Goal: Information Seeking & Learning: Learn about a topic

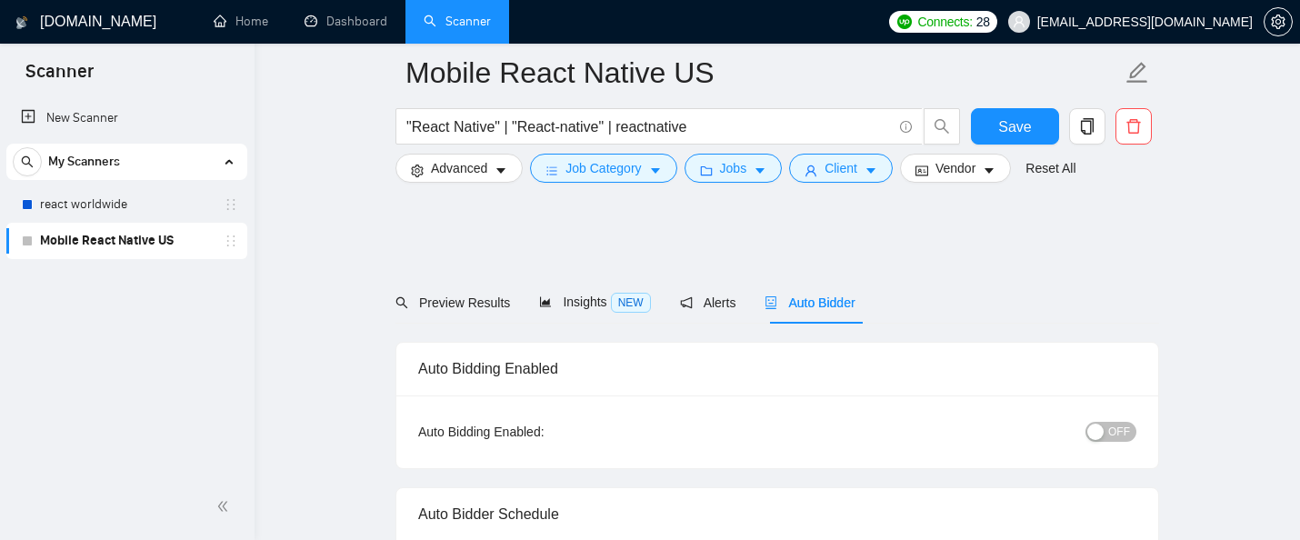
scroll to position [766, 0]
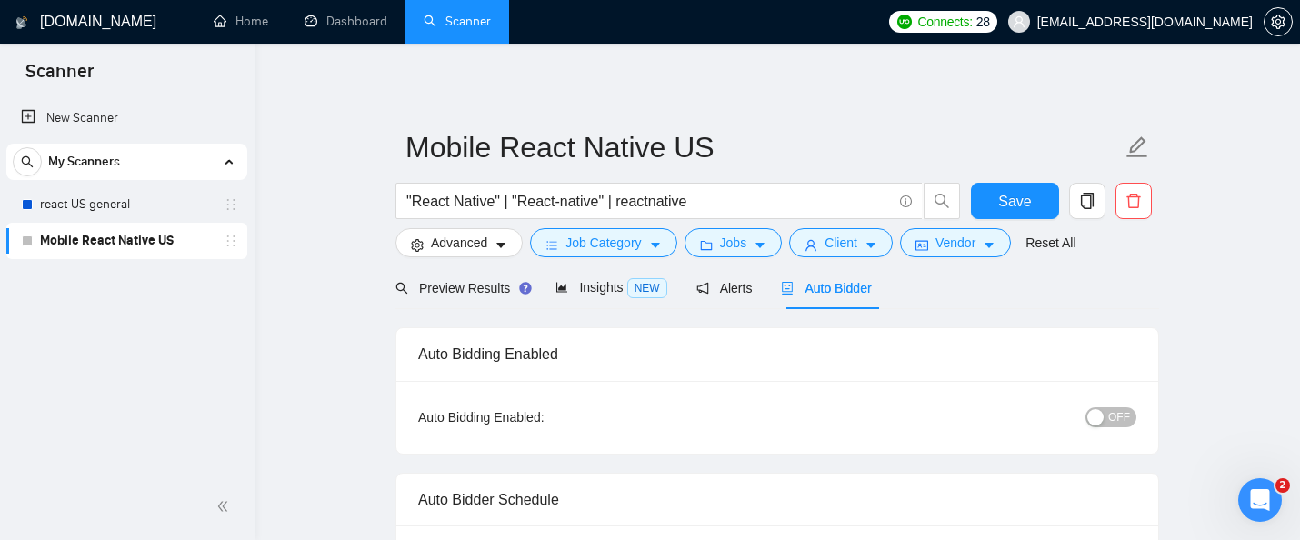
click at [144, 237] on link "Mobile React Native US" at bounding box center [126, 241] width 173 height 36
click at [586, 276] on div "Insights NEW" at bounding box center [611, 287] width 111 height 43
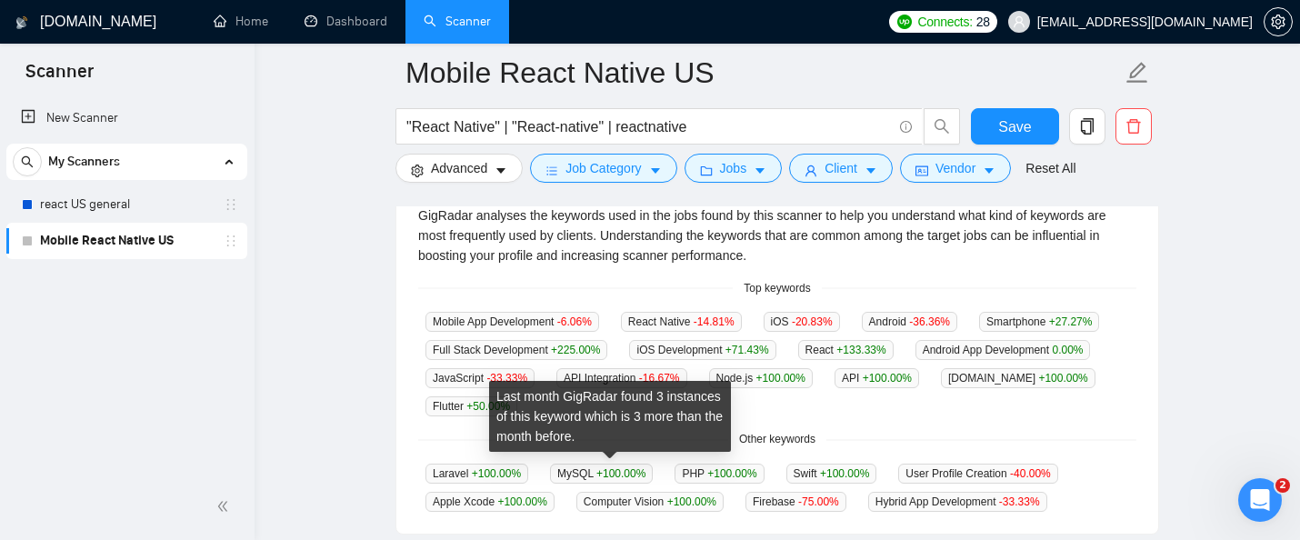
scroll to position [408, 0]
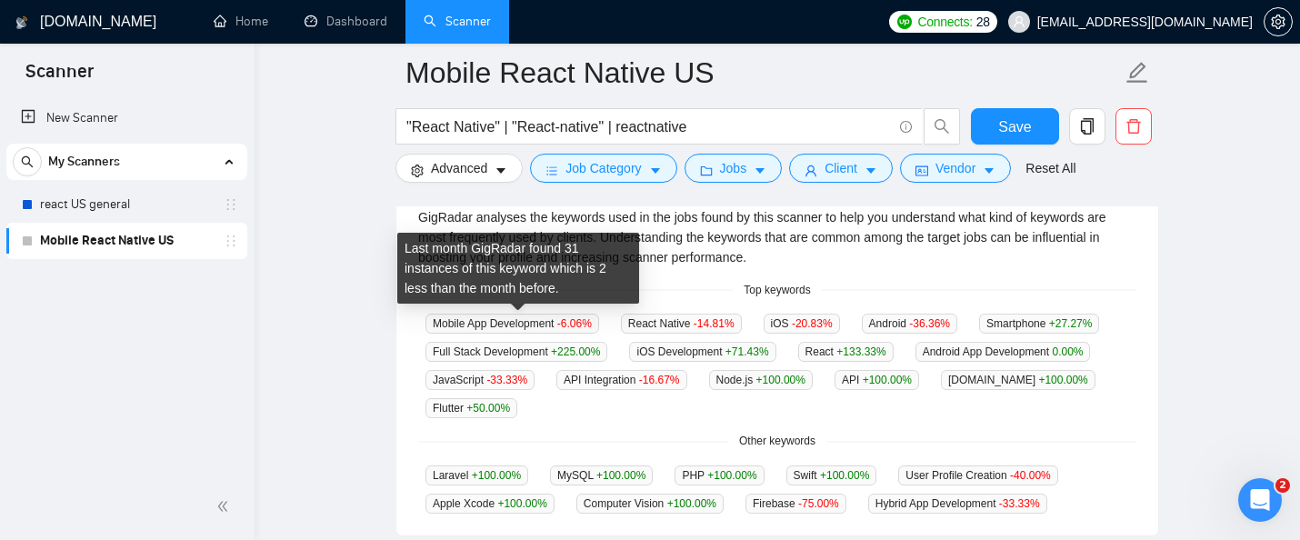
click at [513, 324] on span "Mobile App Development -6.06 %" at bounding box center [513, 324] width 174 height 20
click at [544, 325] on span "Mobile App Development -6.06 %" at bounding box center [513, 324] width 174 height 20
click at [516, 324] on span "Mobile App Development -6.06 %" at bounding box center [513, 324] width 174 height 20
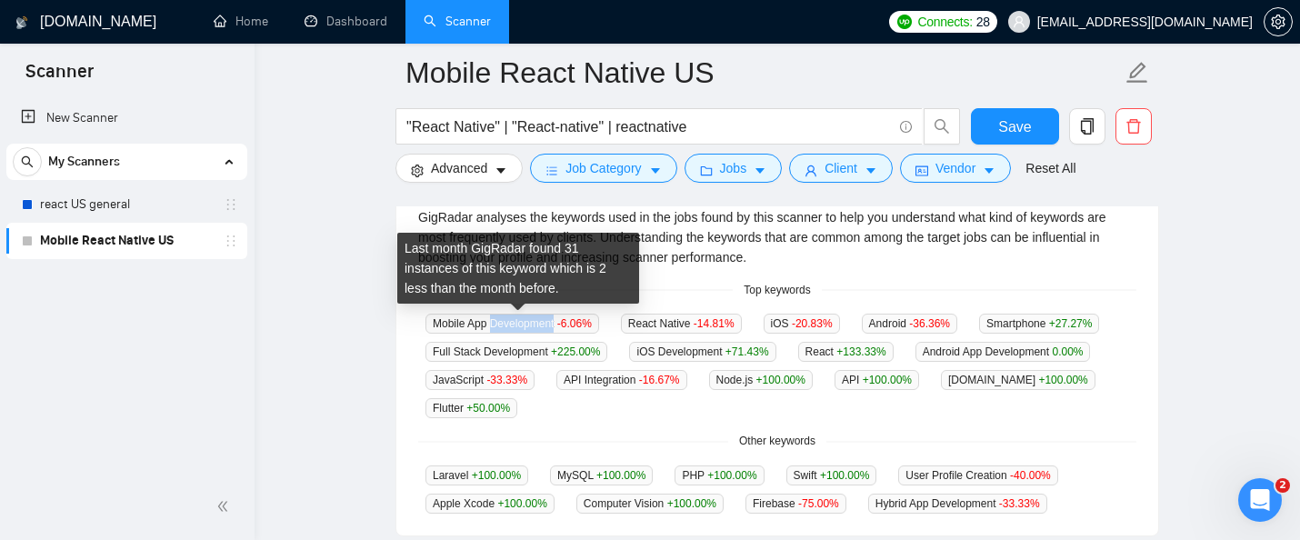
click at [516, 324] on span "Mobile App Development -6.06 %" at bounding box center [513, 324] width 174 height 20
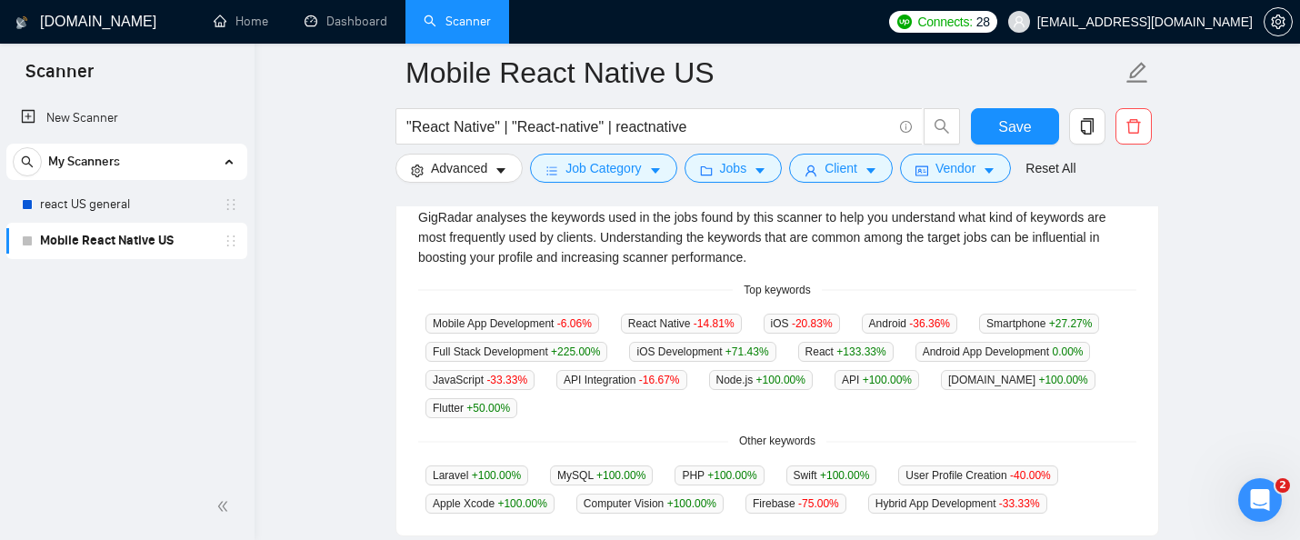
click at [672, 282] on div "Top keywords" at bounding box center [777, 290] width 718 height 17
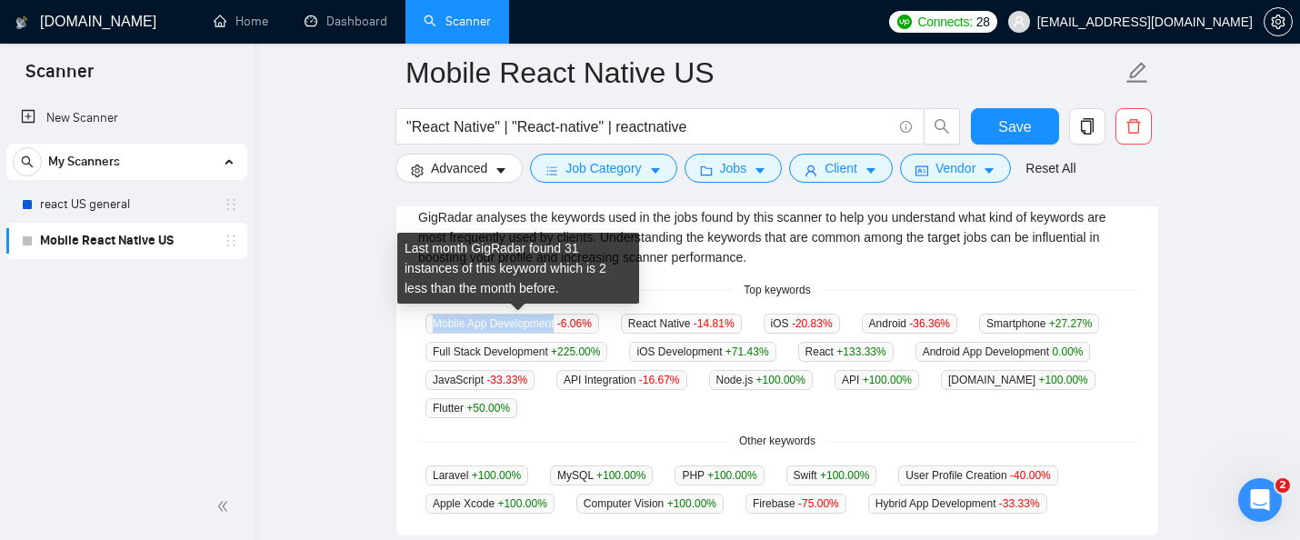
drag, startPoint x: 562, startPoint y: 324, endPoint x: 427, endPoint y: 329, distance: 134.7
click at [427, 329] on span "Mobile App Development -6.06 %" at bounding box center [513, 324] width 174 height 20
copy span "Mobile App Development"
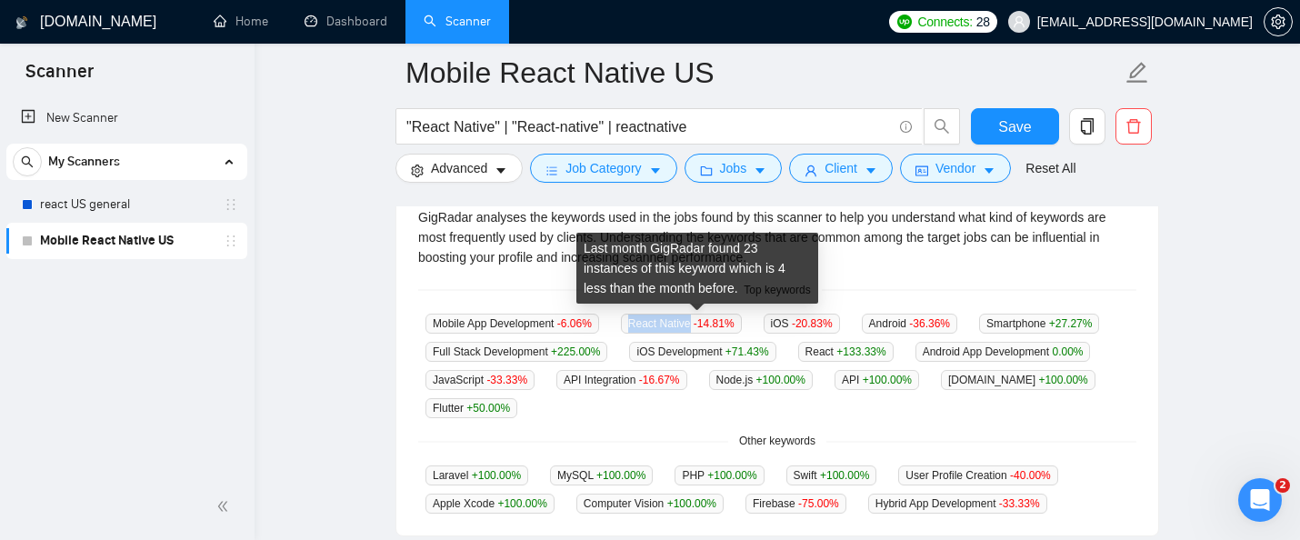
drag, startPoint x: 705, startPoint y: 325, endPoint x: 641, endPoint y: 326, distance: 63.7
click at [641, 326] on span "React Native -14.81 %" at bounding box center [681, 324] width 121 height 20
copy span "React Native"
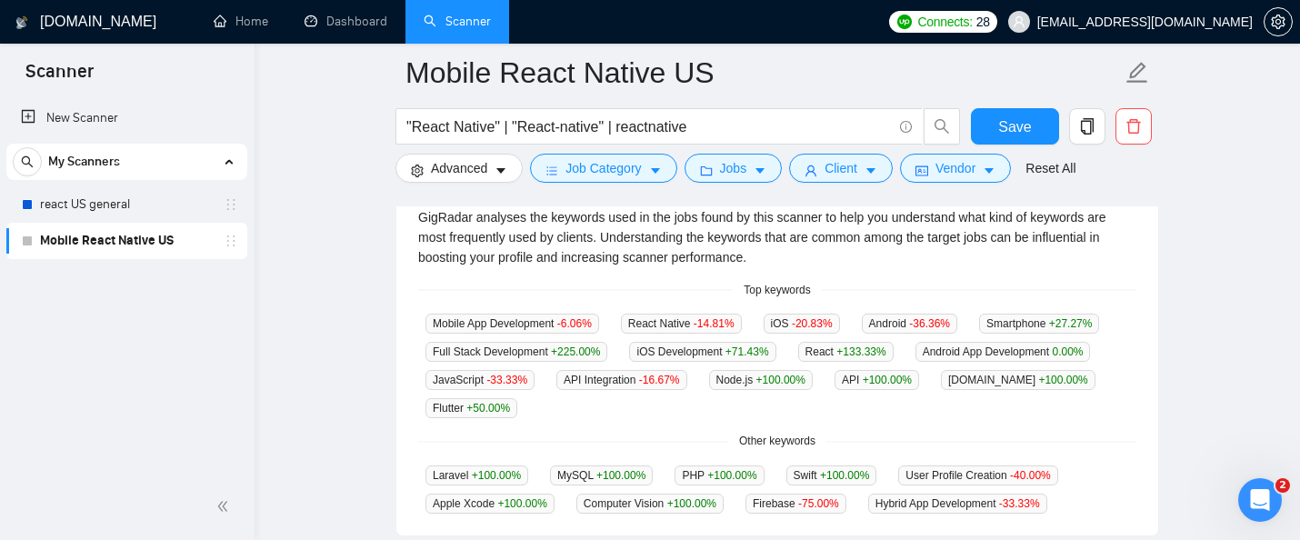
click at [796, 326] on span "iOS -20.83 %" at bounding box center [802, 324] width 76 height 20
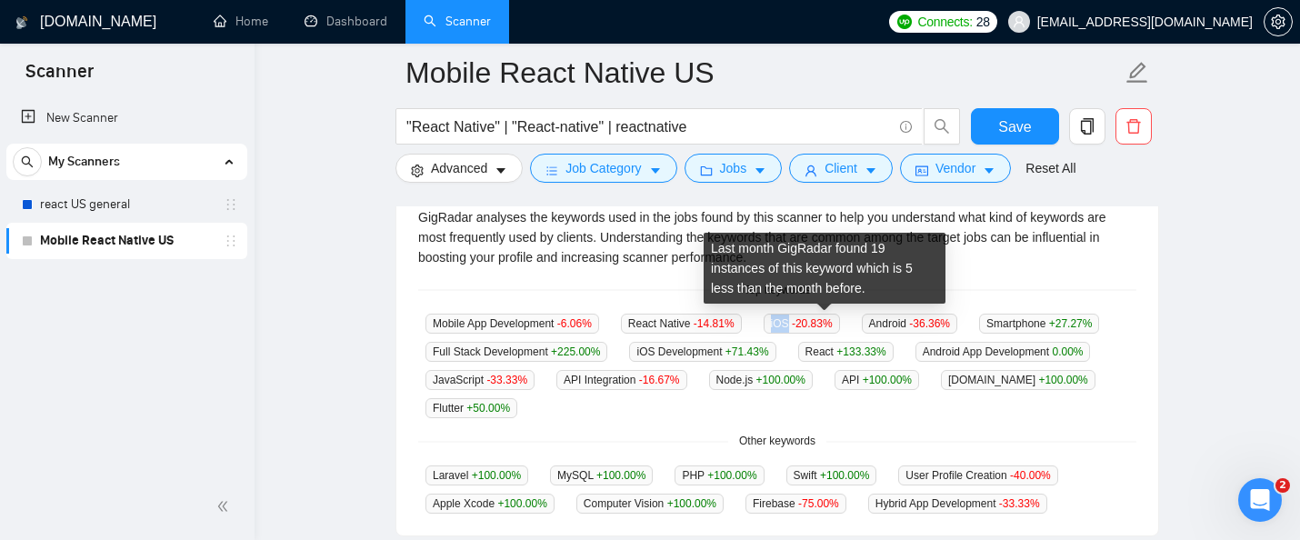
click at [796, 326] on span "iOS -20.83 %" at bounding box center [802, 324] width 76 height 20
copy span "iOS"
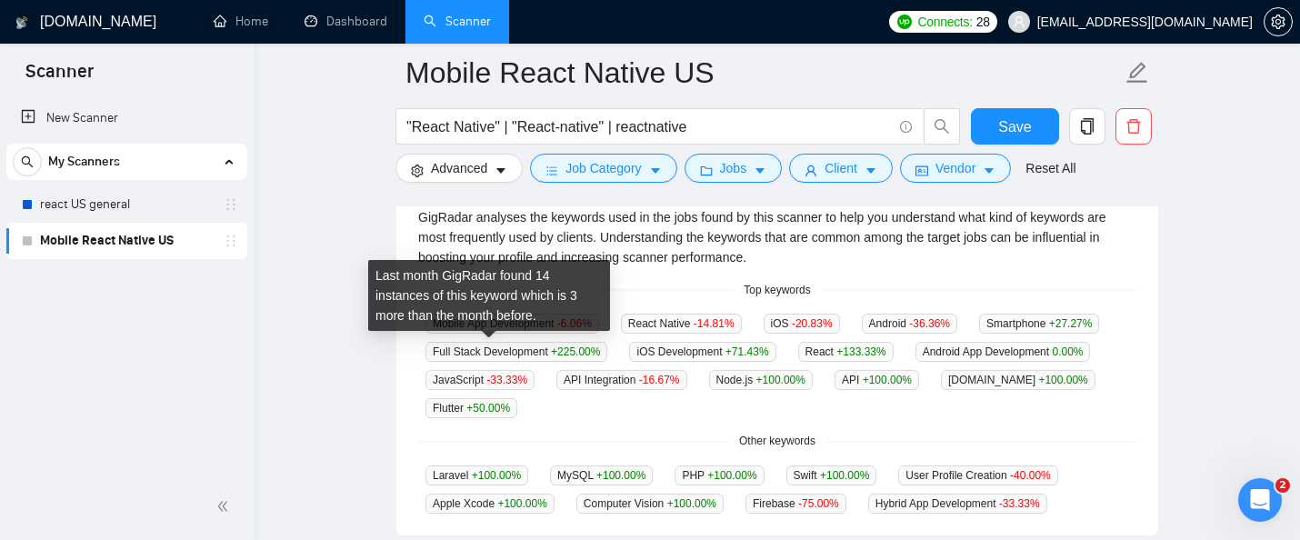
click at [979, 334] on span "Smartphone +27.27 %" at bounding box center [1039, 324] width 120 height 20
copy span "Smartphone"
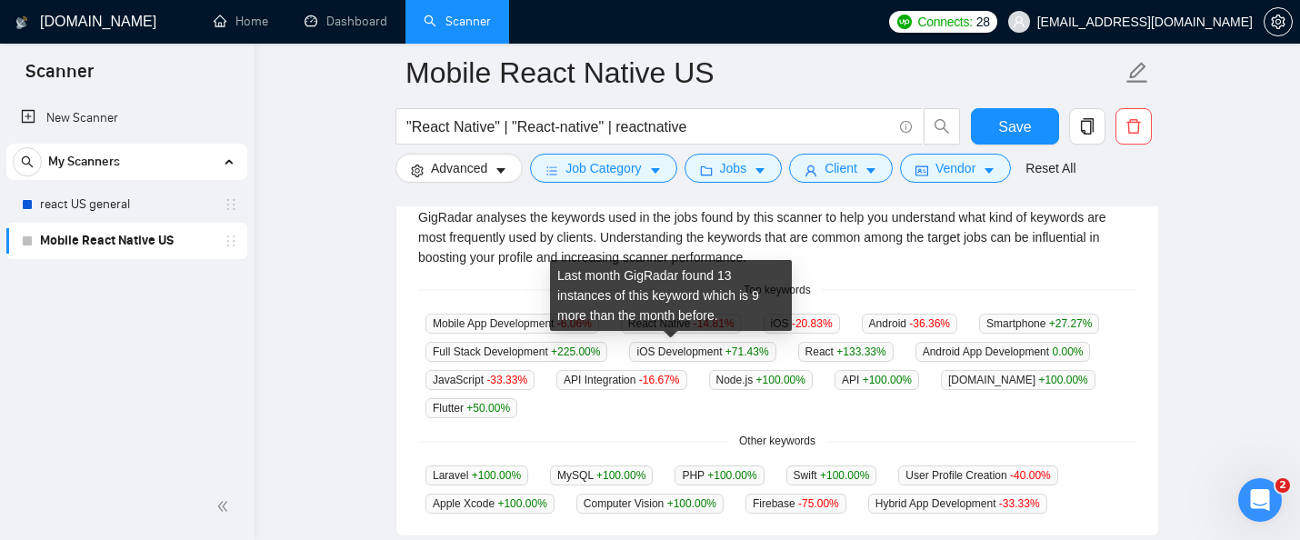
click at [607, 352] on span "Full Stack Development +225.00 %" at bounding box center [517, 352] width 182 height 20
click at [607, 355] on span "Full Stack Development +225.00 %" at bounding box center [517, 352] width 182 height 20
drag, startPoint x: 706, startPoint y: 349, endPoint x: 579, endPoint y: 354, distance: 126.5
click at [579, 354] on span "Full Stack Development +225.00 %" at bounding box center [517, 352] width 182 height 20
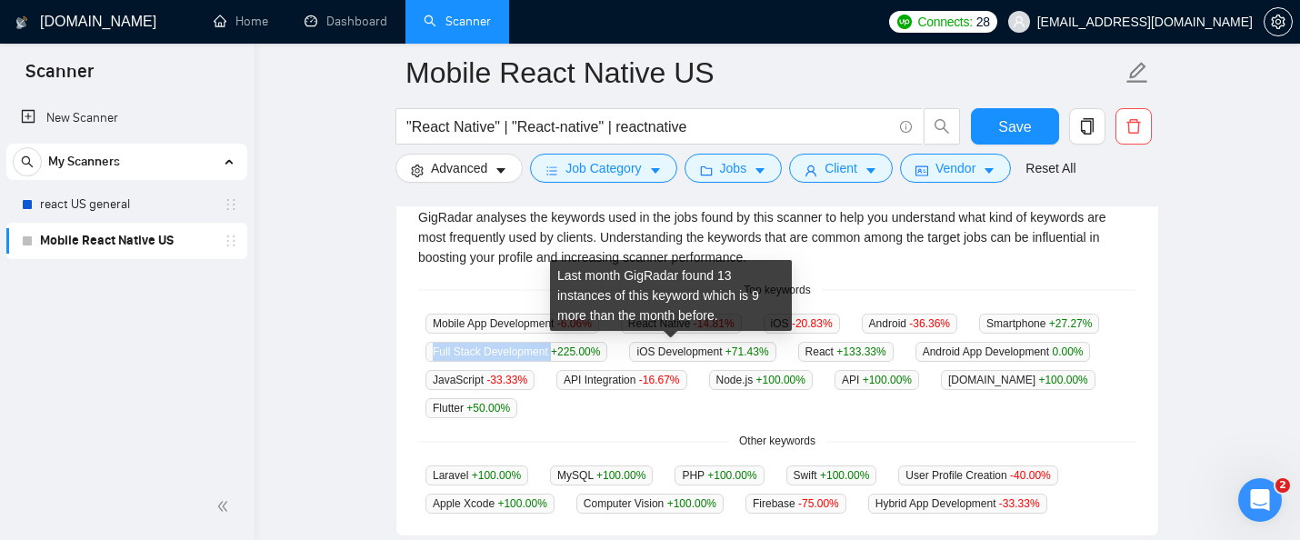
copy span "Full Stack Development"
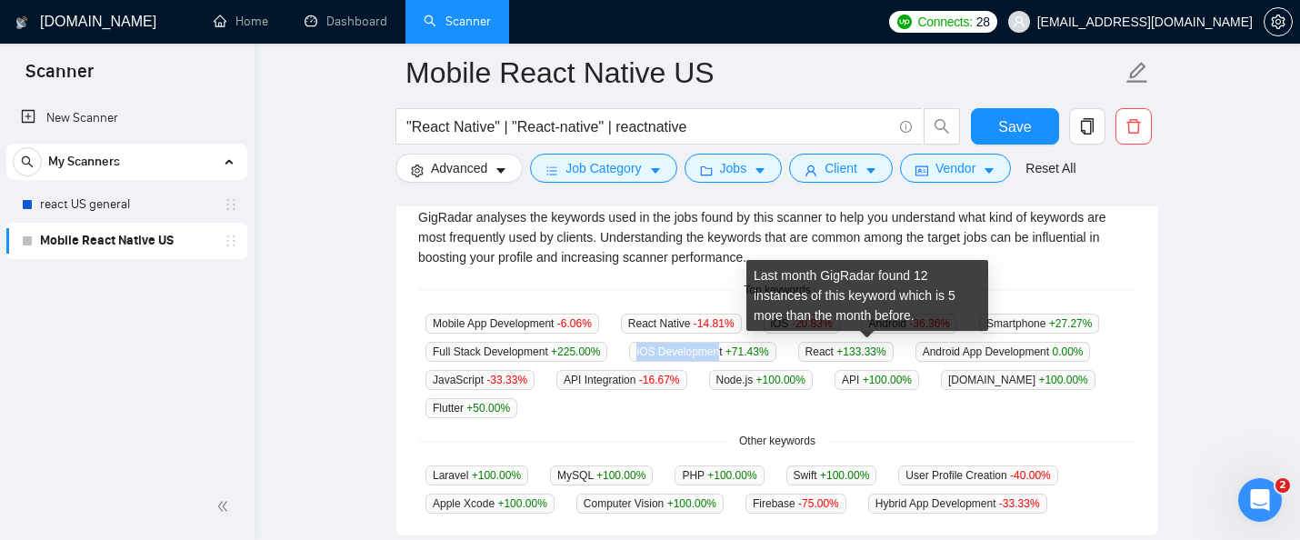
drag, startPoint x: 885, startPoint y: 348, endPoint x: 796, endPoint y: 355, distance: 89.3
click at [776, 355] on span "iOS Development +71.43 %" at bounding box center [702, 352] width 146 height 20
copy span "iOS Developmen"
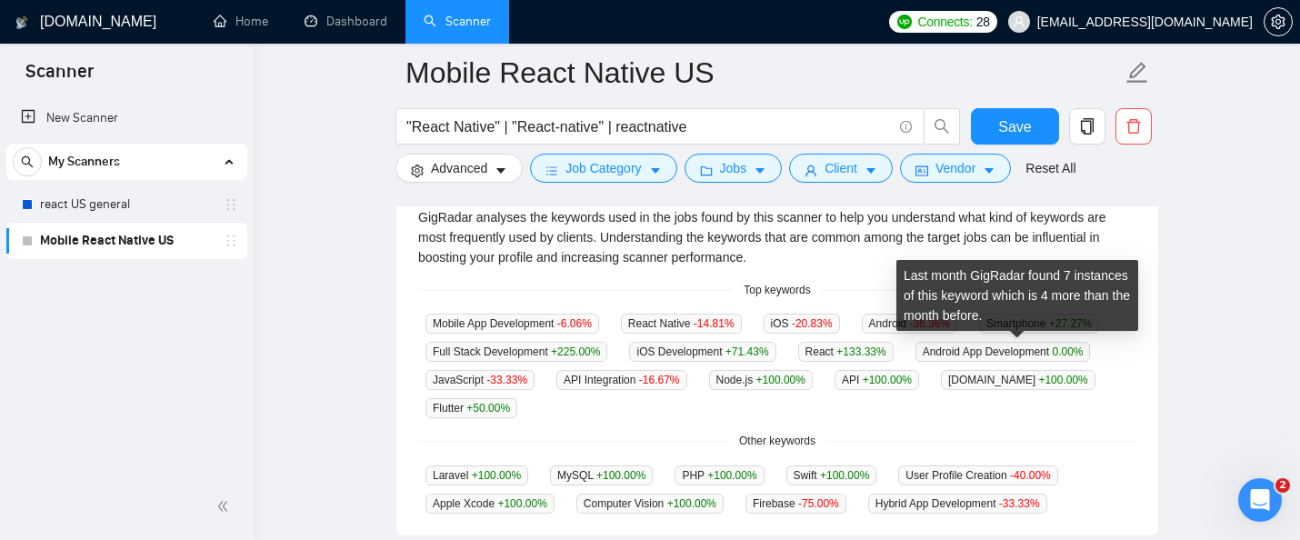
click at [894, 353] on span "React +133.33 %" at bounding box center [845, 352] width 95 height 20
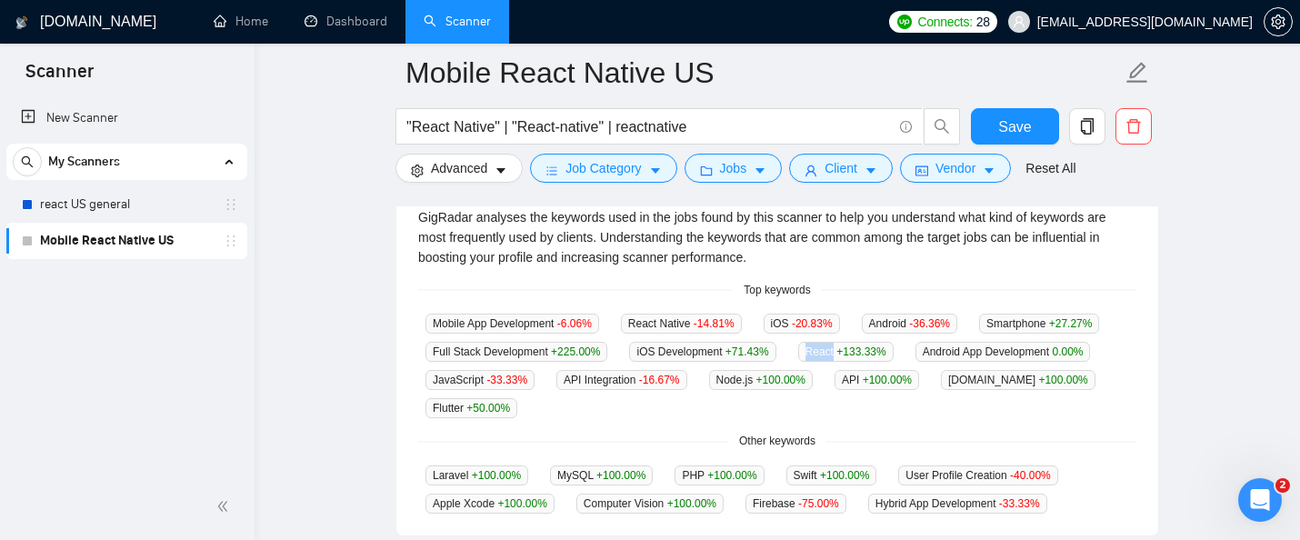
copy span "React"
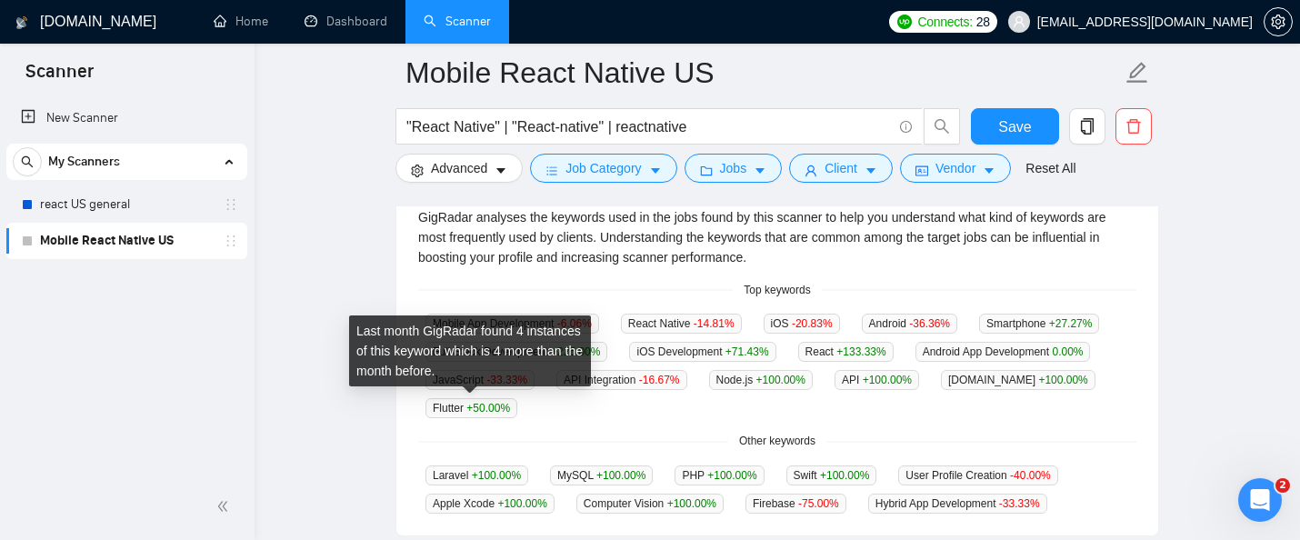
click at [835, 390] on span "API +100.00 %" at bounding box center [877, 380] width 85 height 20
copy span "API"
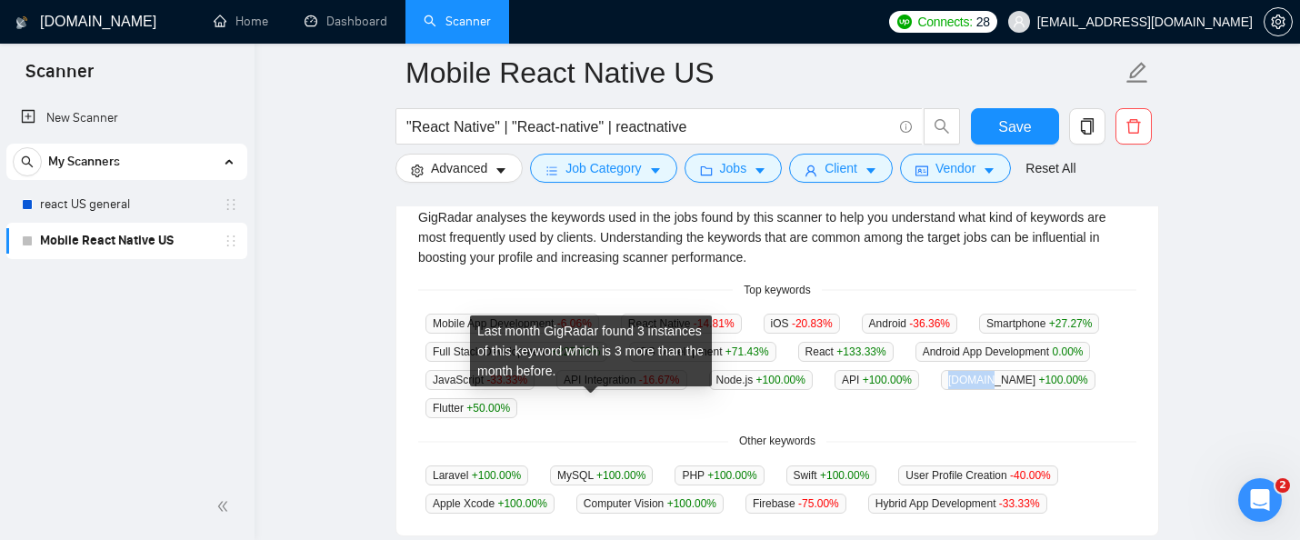
drag, startPoint x: 580, startPoint y: 406, endPoint x: 542, endPoint y: 406, distance: 38.2
click at [941, 390] on span "Expo.io +100.00 %" at bounding box center [1018, 380] width 155 height 20
copy span "Expo.io"
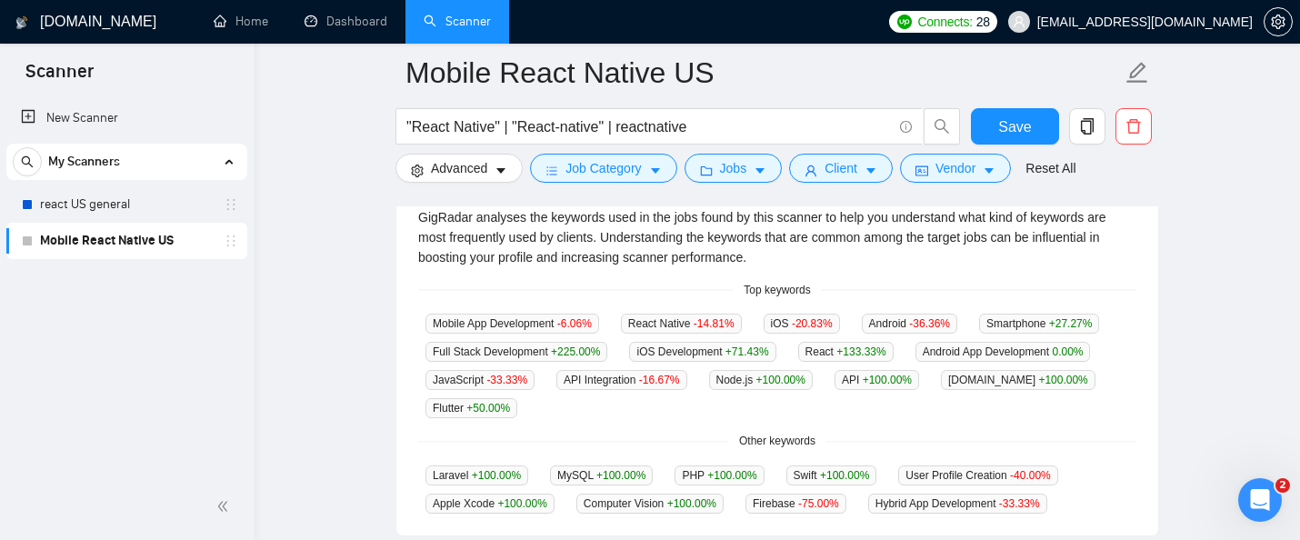
click at [686, 395] on div "Mobile App Development -6.06 % React Native -14.81 % iOS -20.83 % Android -36.3…" at bounding box center [777, 365] width 718 height 105
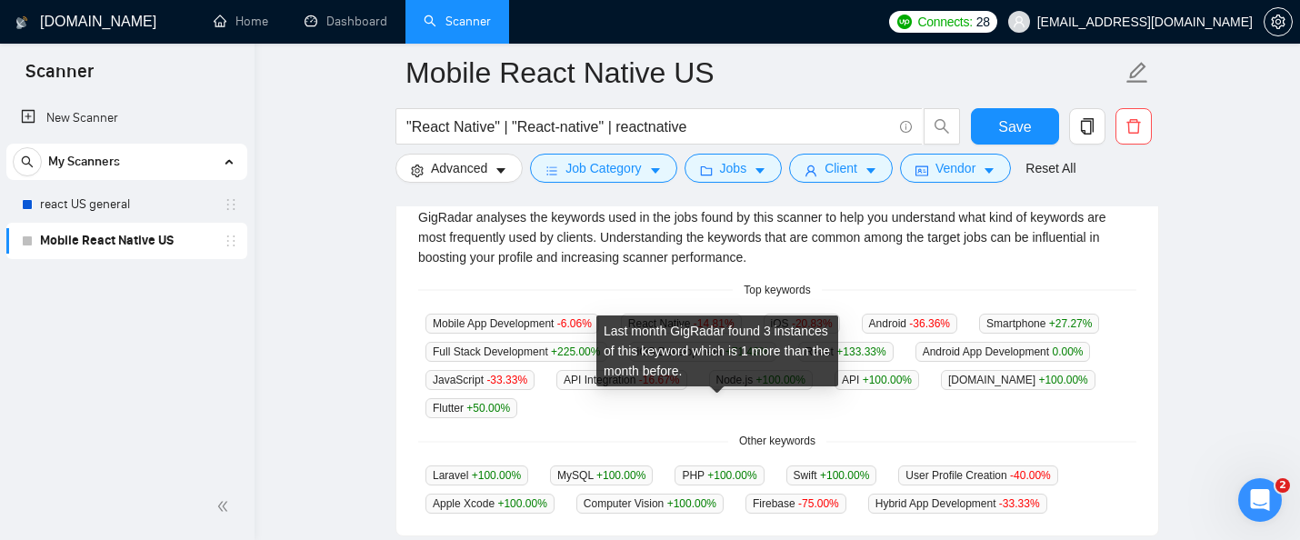
click at [517, 407] on span "Flutter +50.00 %" at bounding box center [472, 408] width 92 height 20
copy span "Flutter"
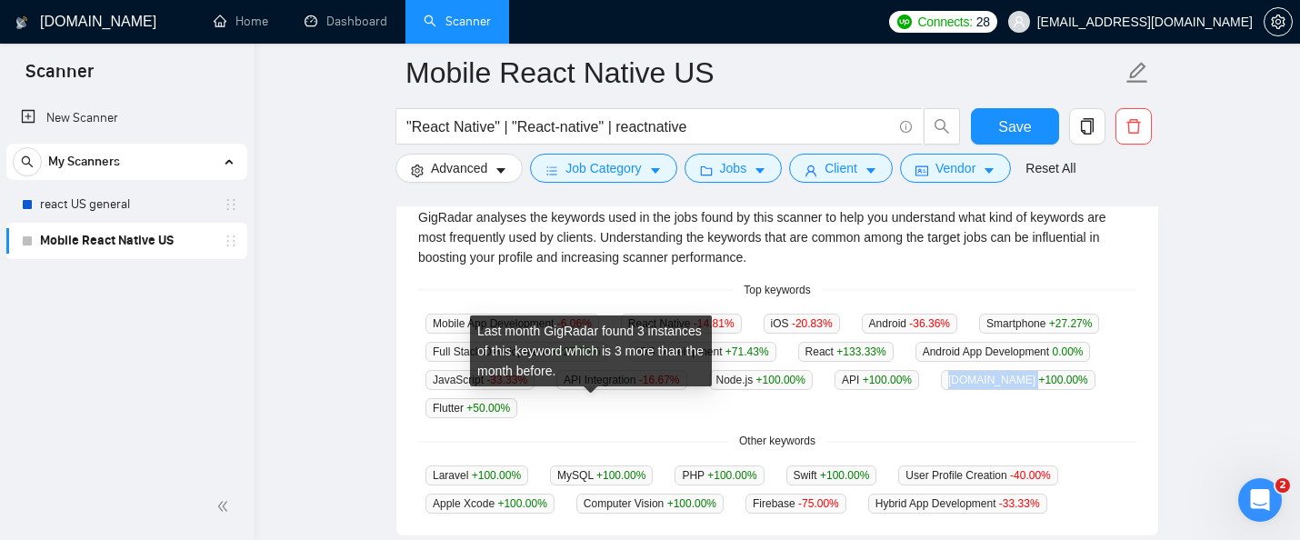
drag, startPoint x: 584, startPoint y: 408, endPoint x: 542, endPoint y: 406, distance: 41.9
click at [941, 390] on span "Expo.io +100.00 %" at bounding box center [1018, 380] width 155 height 20
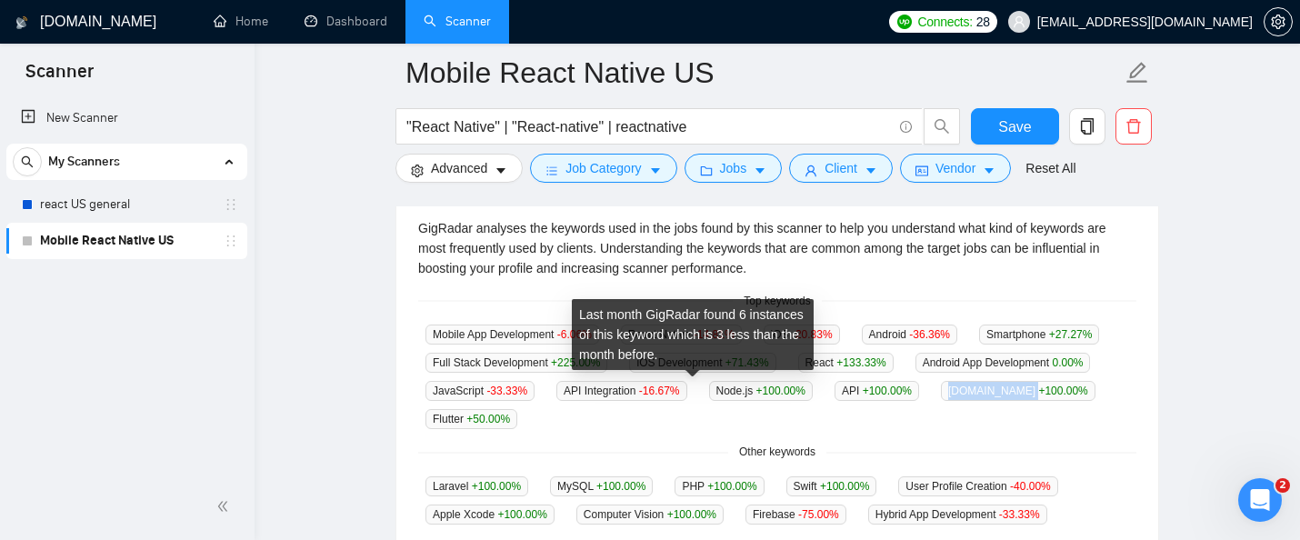
scroll to position [392, 0]
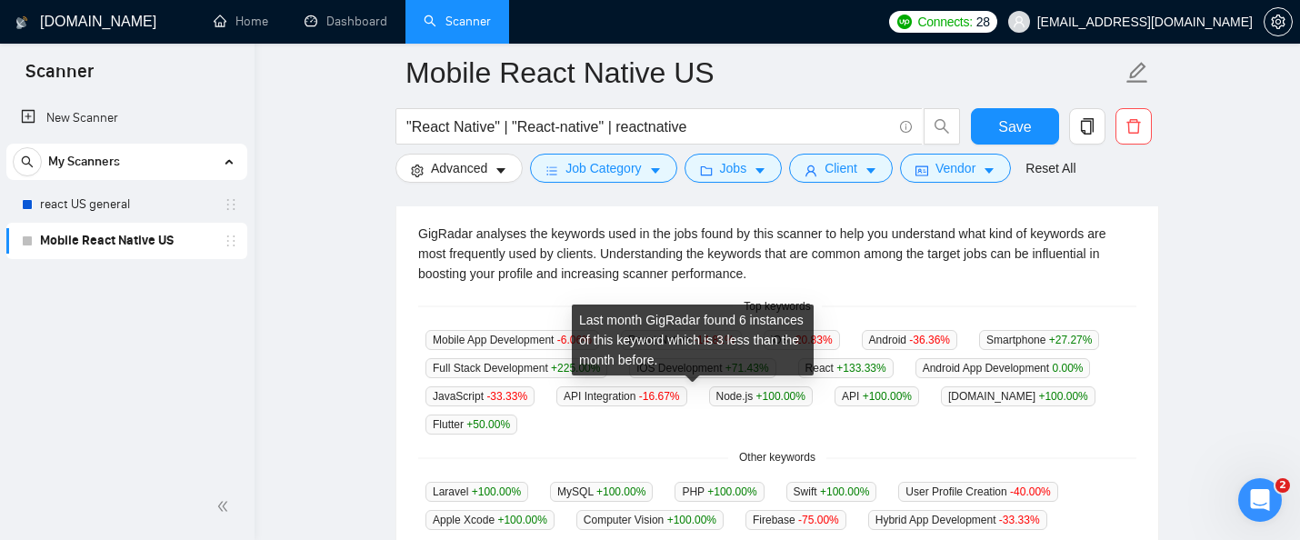
click at [535, 393] on span "JavaScript -33.33 %" at bounding box center [480, 396] width 109 height 20
drag, startPoint x: 857, startPoint y: 393, endPoint x: 743, endPoint y: 393, distance: 113.7
click at [743, 393] on div "Mobile App Development -6.06 % React Native -14.81 % iOS -20.83 % Android -36.3…" at bounding box center [777, 381] width 718 height 105
click at [535, 393] on span "JavaScript -33.33 %" at bounding box center [480, 396] width 109 height 20
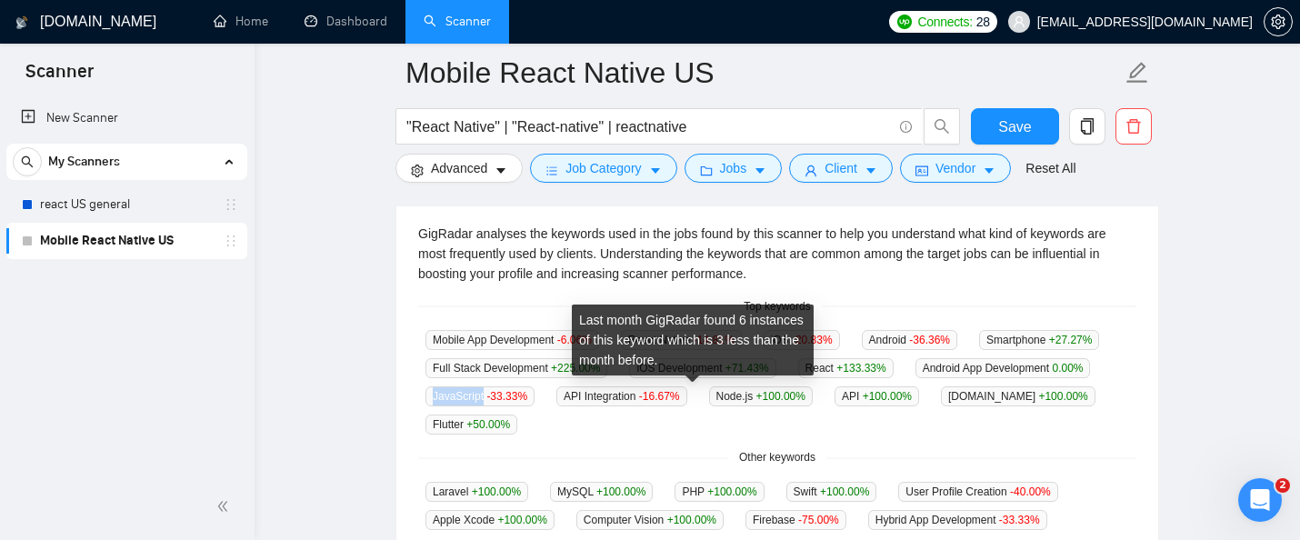
click at [535, 393] on span "JavaScript -33.33 %" at bounding box center [480, 396] width 109 height 20
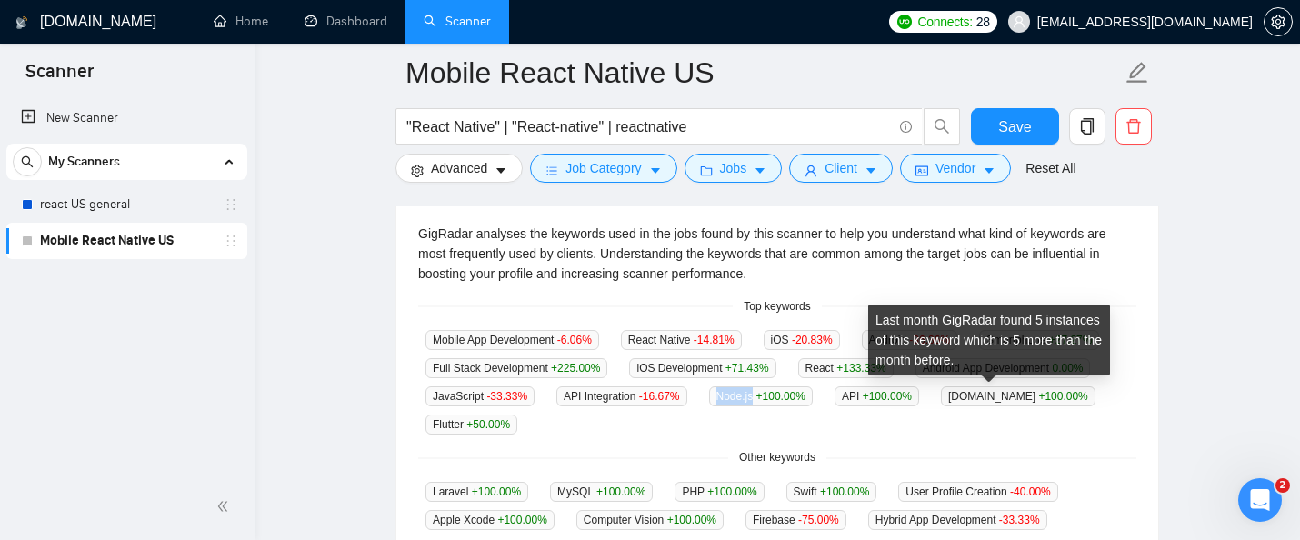
drag, startPoint x: 980, startPoint y: 396, endPoint x: 944, endPoint y: 396, distance: 36.4
click at [813, 396] on span "Node.js +100.00 %" at bounding box center [761, 396] width 104 height 20
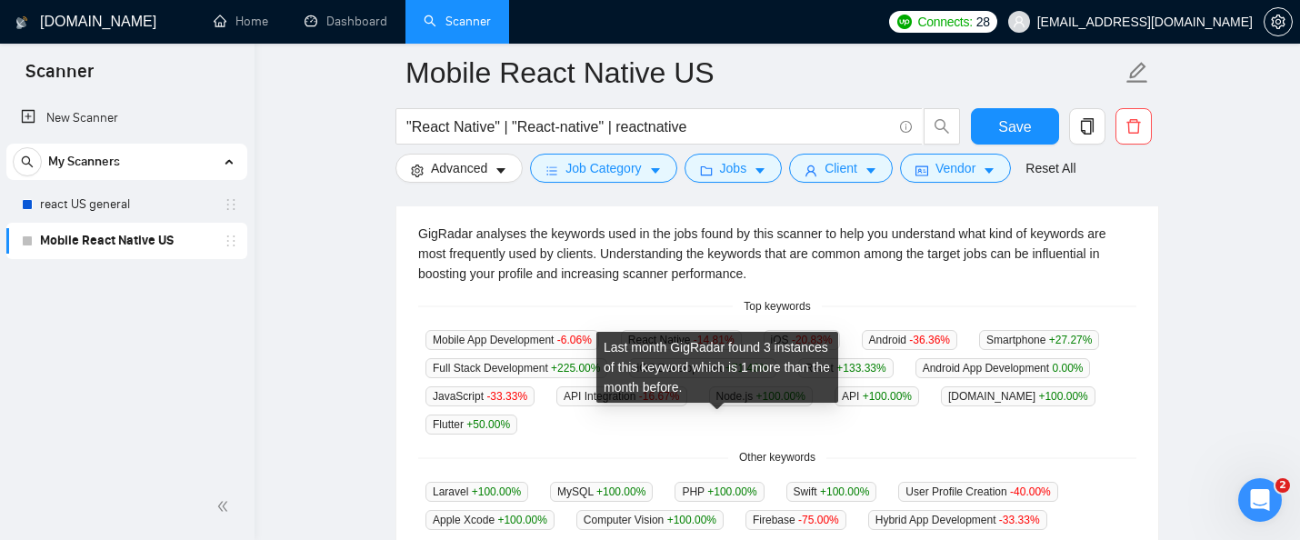
click at [517, 424] on span "Flutter +50.00 %" at bounding box center [472, 425] width 92 height 20
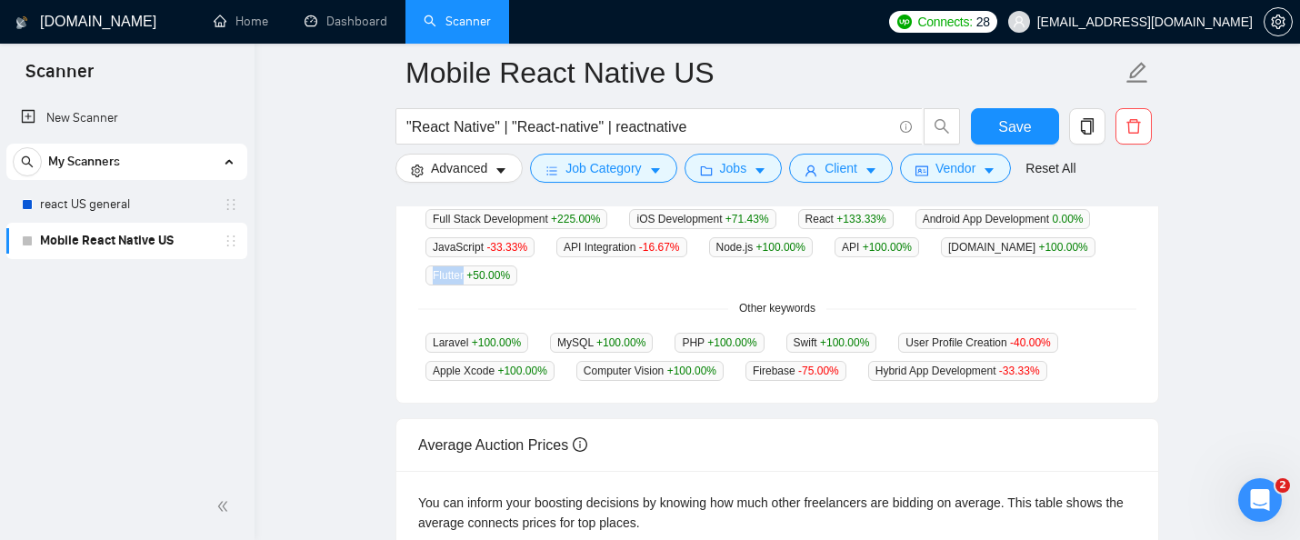
scroll to position [545, 0]
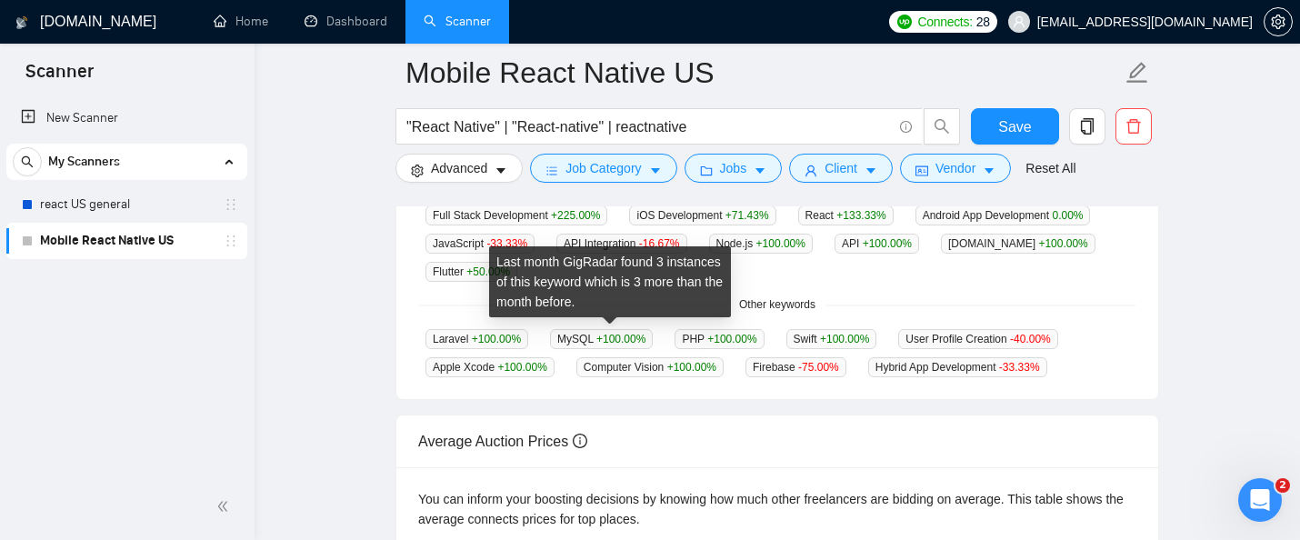
click at [572, 338] on span "MySQL +100.00 %" at bounding box center [601, 339] width 103 height 20
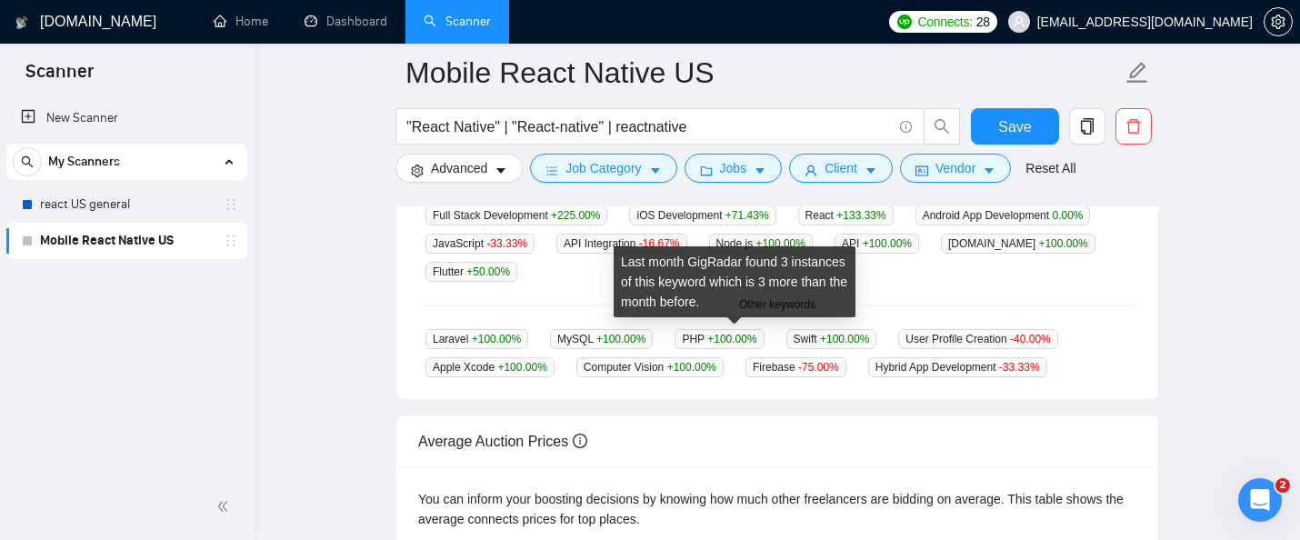
click at [706, 338] on span "PHP +100.00 %" at bounding box center [719, 339] width 89 height 20
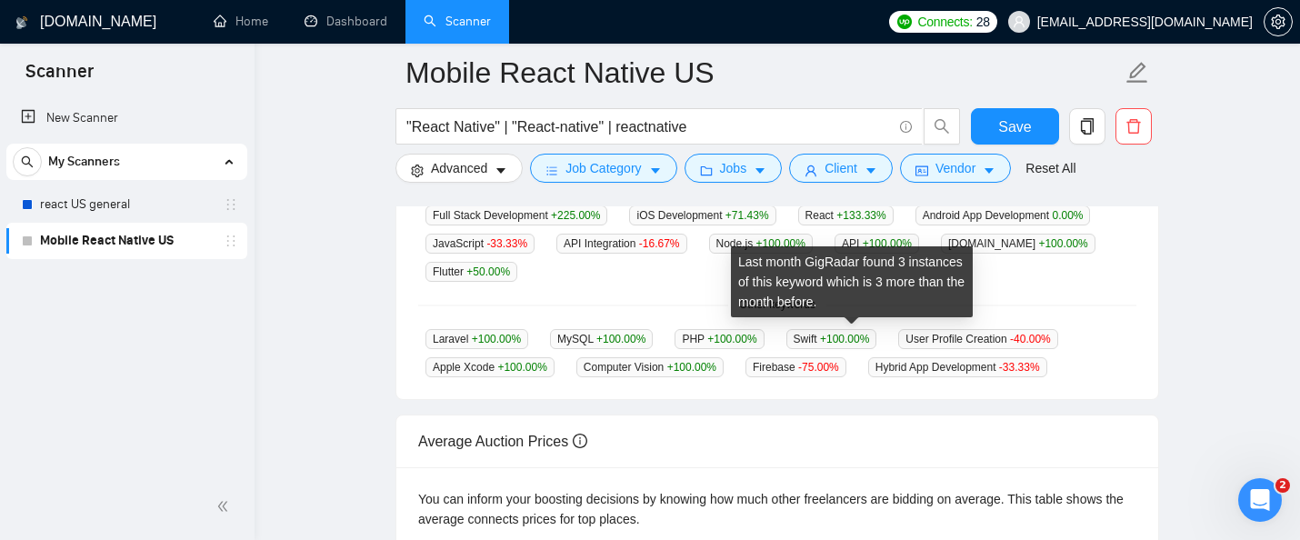
click at [823, 335] on span "Swift +100.00 %" at bounding box center [832, 339] width 91 height 20
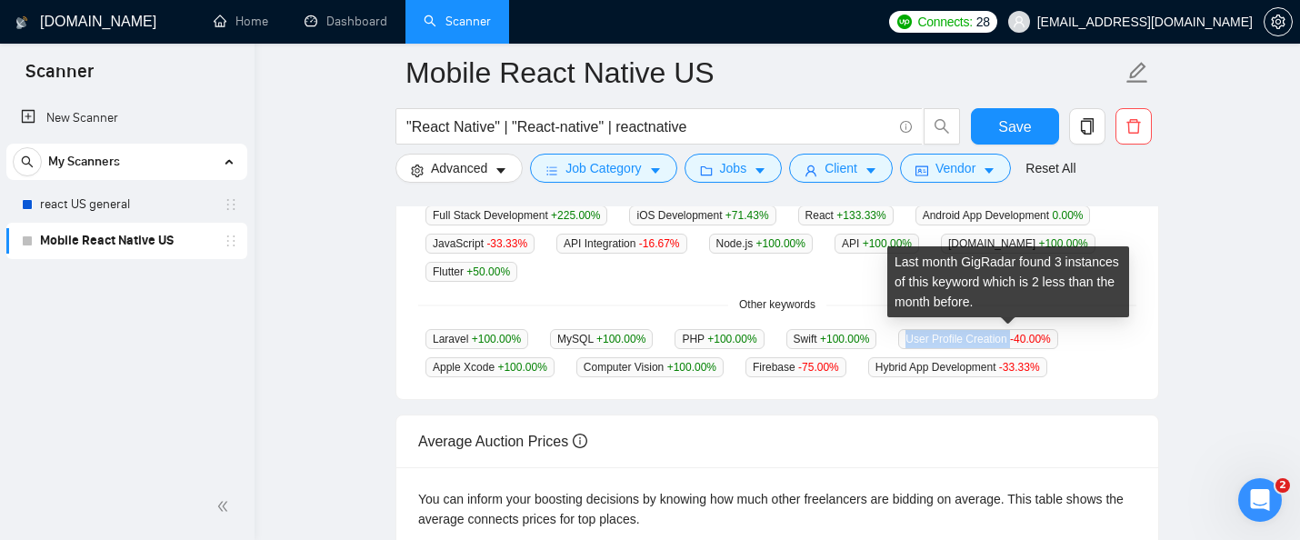
drag, startPoint x: 930, startPoint y: 336, endPoint x: 1041, endPoint y: 339, distance: 111.0
click at [1041, 339] on span "User Profile Creation -40.00 %" at bounding box center [977, 339] width 159 height 20
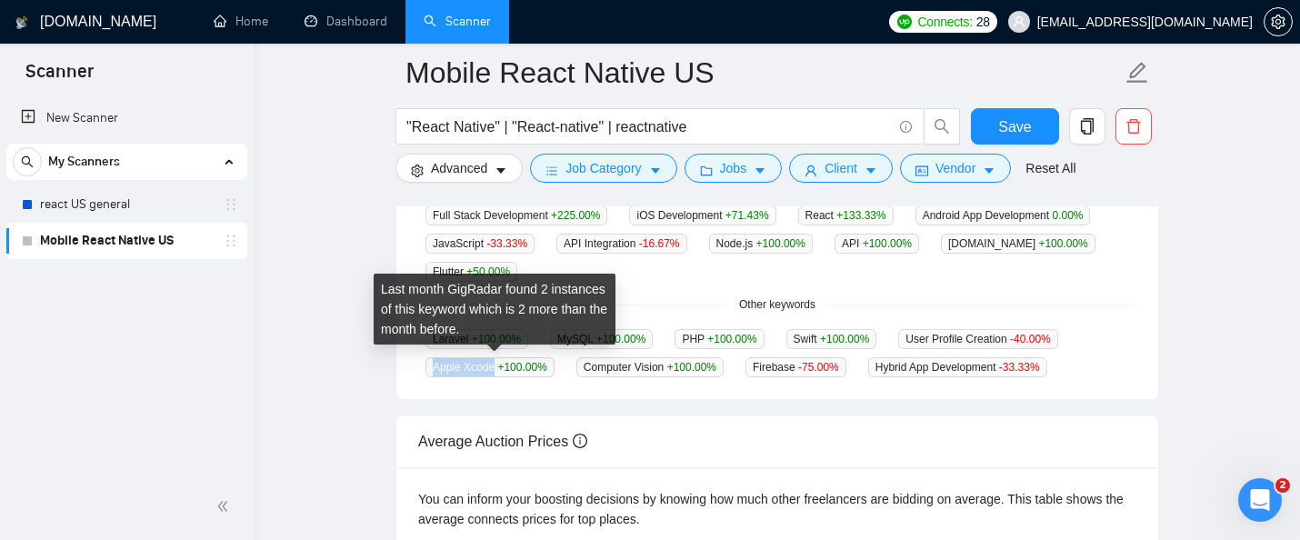
drag, startPoint x: 496, startPoint y: 361, endPoint x: 429, endPoint y: 361, distance: 67.3
click at [429, 361] on span "Apple Xcode +100.00 %" at bounding box center [490, 367] width 129 height 20
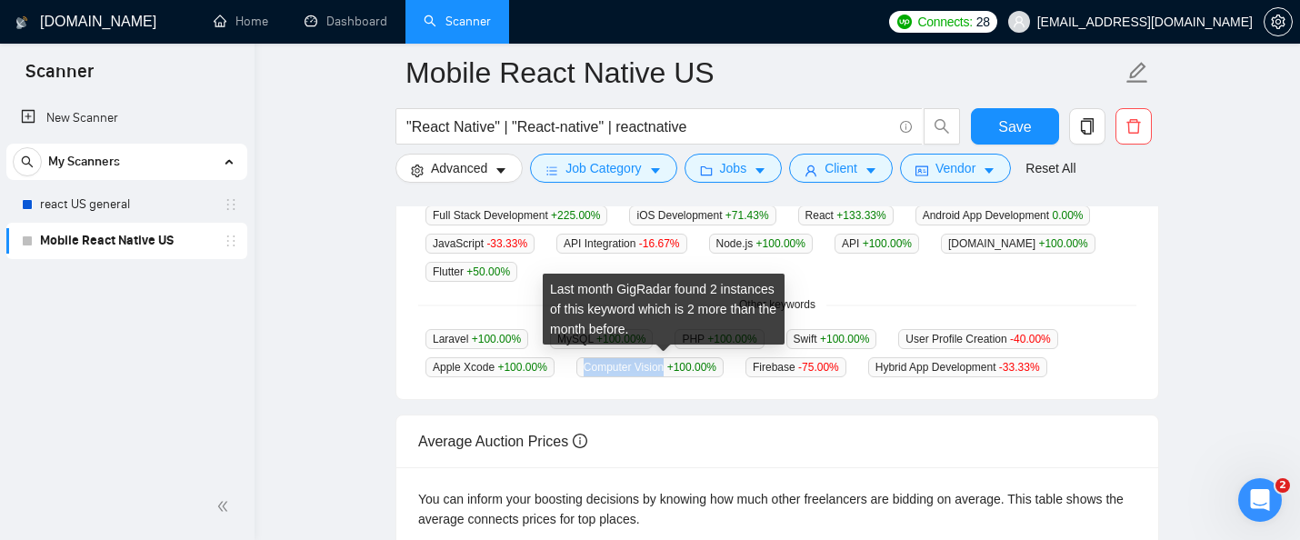
drag, startPoint x: 678, startPoint y: 363, endPoint x: 590, endPoint y: 366, distance: 88.2
click at [590, 366] on span "Computer Vision +100.00 %" at bounding box center [649, 367] width 147 height 20
